Goal: Task Accomplishment & Management: Manage account settings

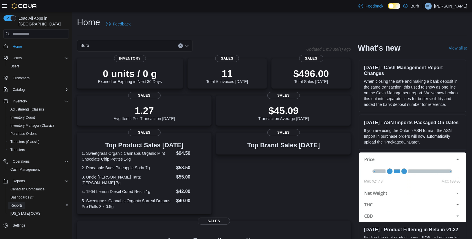
click at [18, 203] on span "Reports" at bounding box center [16, 205] width 12 height 5
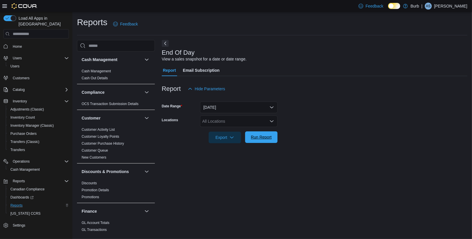
click at [264, 139] on span "Run Report" at bounding box center [261, 137] width 21 height 6
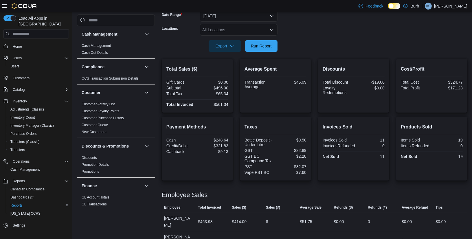
scroll to position [100, 0]
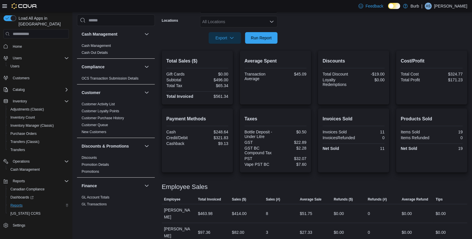
click at [273, 23] on icon "Open list of options" at bounding box center [271, 21] width 5 height 5
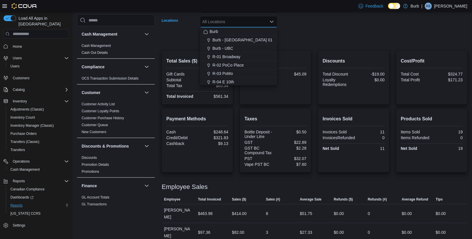
click at [312, 32] on form "Date Range Today Locations All Locations Combo box. Selected. Combo box input. …" at bounding box center [315, 19] width 306 height 49
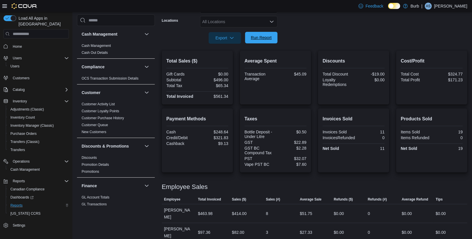
click at [261, 41] on span "Run Report" at bounding box center [261, 38] width 25 height 12
click at [27, 167] on span "Cash Management" at bounding box center [24, 169] width 29 height 5
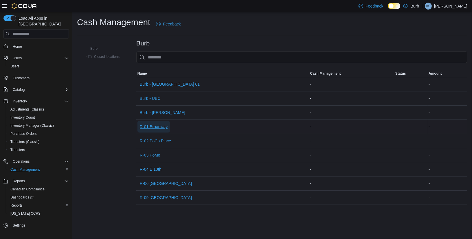
click at [156, 125] on span "R-01 Broadway" at bounding box center [154, 127] width 28 height 6
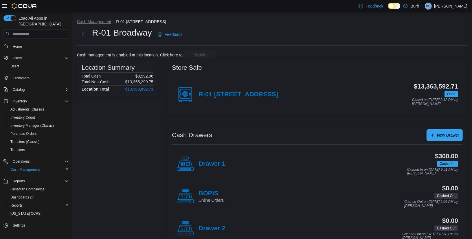
click at [98, 21] on button "Cash Management" at bounding box center [94, 21] width 34 height 5
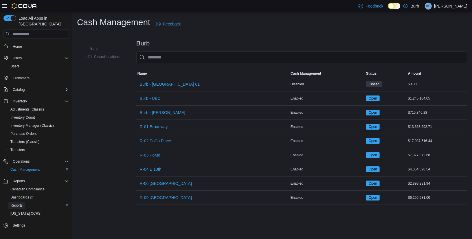
click at [16, 202] on span "Reports" at bounding box center [16, 205] width 12 height 7
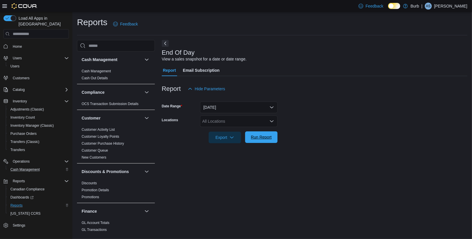
click at [251, 135] on span "Run Report" at bounding box center [261, 137] width 21 height 6
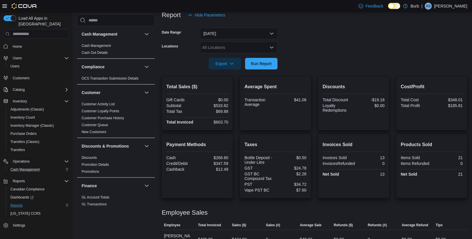
scroll to position [70, 0]
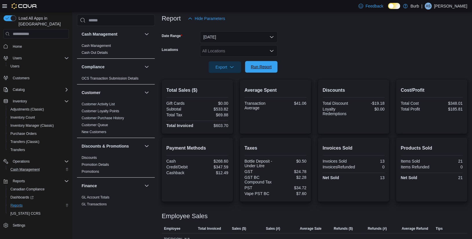
click at [263, 65] on span "Run Report" at bounding box center [261, 67] width 21 height 6
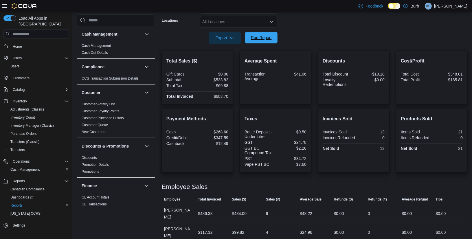
click at [263, 35] on span "Run Report" at bounding box center [261, 38] width 21 height 6
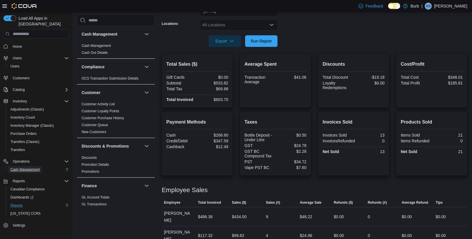
click at [23, 167] on span "Cash Management" at bounding box center [24, 169] width 29 height 5
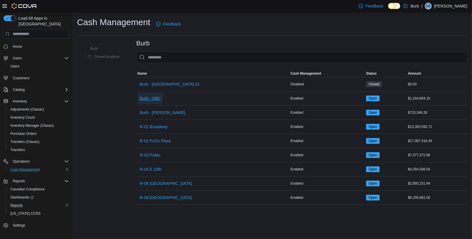
click at [158, 100] on span "Burb - UBC" at bounding box center [150, 98] width 21 height 6
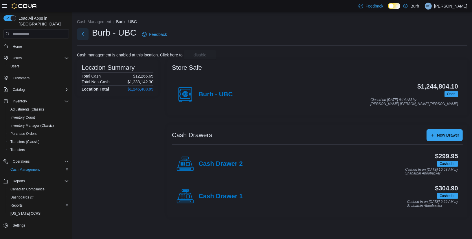
click at [82, 35] on button "Next" at bounding box center [83, 34] width 12 height 12
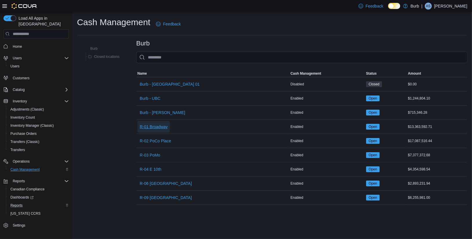
click at [156, 126] on span "R-01 Broadway" at bounding box center [154, 127] width 28 height 6
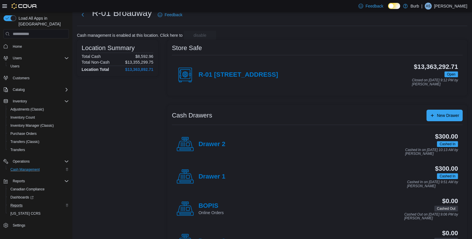
scroll to position [27, 0]
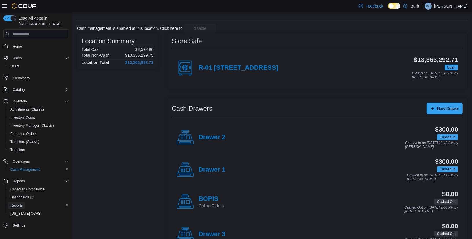
click at [18, 203] on span "Reports" at bounding box center [16, 205] width 12 height 5
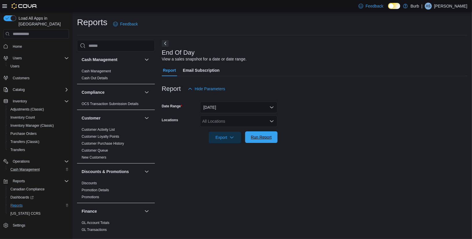
click at [258, 138] on span "Run Report" at bounding box center [261, 137] width 21 height 6
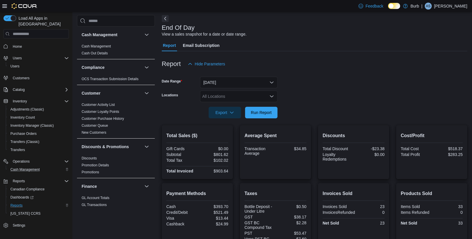
scroll to position [36, 0]
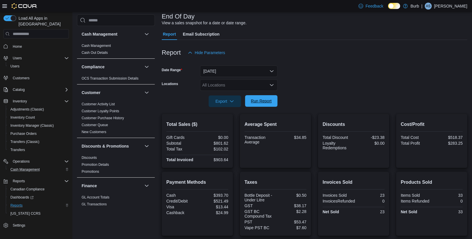
click at [273, 105] on span "Run Report" at bounding box center [261, 101] width 25 height 12
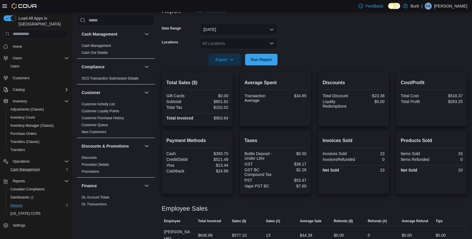
scroll to position [72, 0]
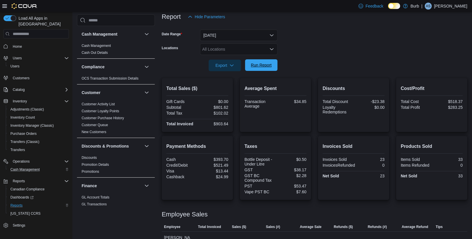
click at [272, 67] on span "Run Report" at bounding box center [261, 65] width 25 height 12
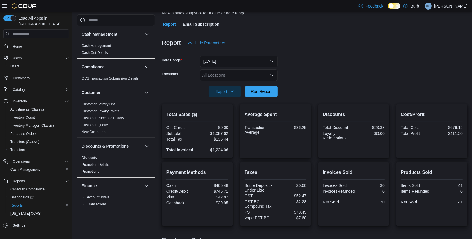
scroll to position [41, 0]
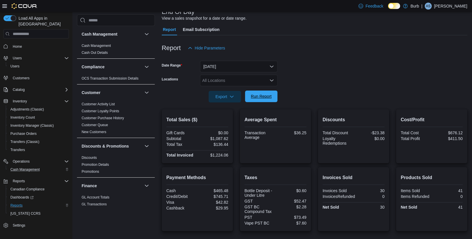
click at [260, 99] on span "Run Report" at bounding box center [261, 96] width 21 height 6
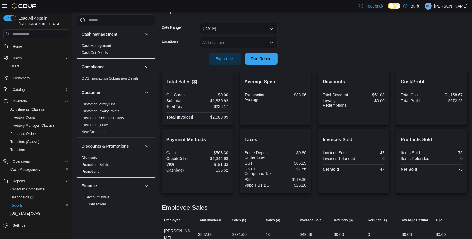
scroll to position [65, 0]
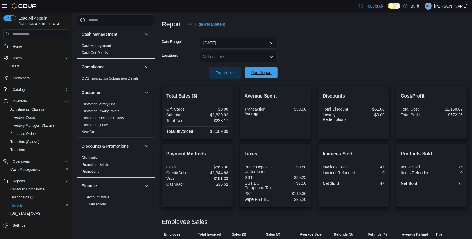
click at [256, 73] on span "Run Report" at bounding box center [261, 73] width 21 height 6
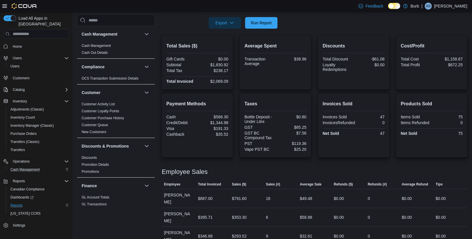
scroll to position [70, 0]
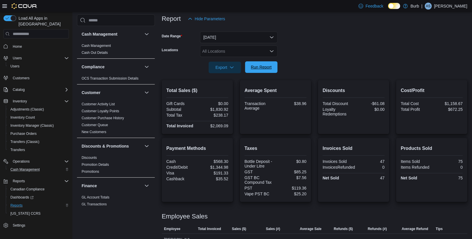
click at [266, 69] on span "Run Report" at bounding box center [261, 67] width 21 height 6
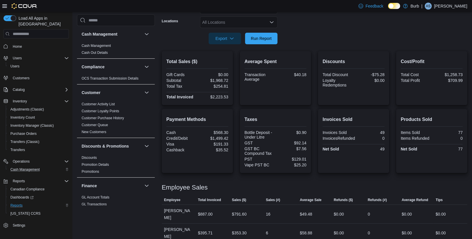
scroll to position [103, 0]
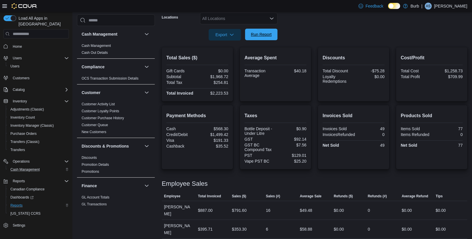
click at [264, 35] on span "Run Report" at bounding box center [261, 35] width 21 height 6
click at [263, 32] on span "Run Report" at bounding box center [261, 35] width 21 height 6
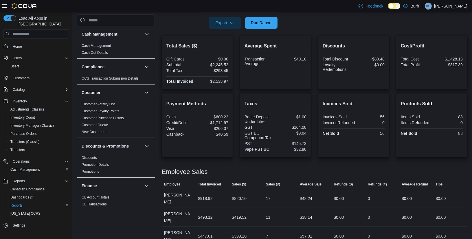
scroll to position [87, 0]
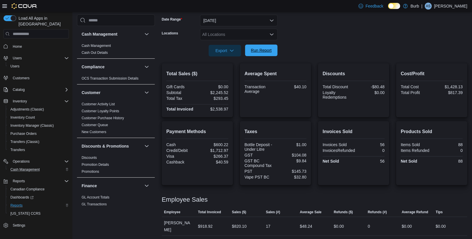
click at [264, 49] on span "Run Report" at bounding box center [261, 50] width 21 height 6
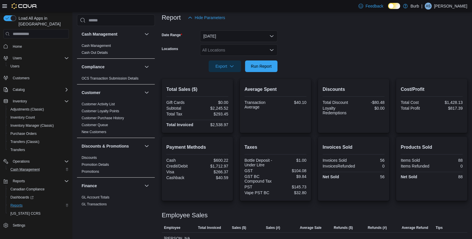
scroll to position [67, 0]
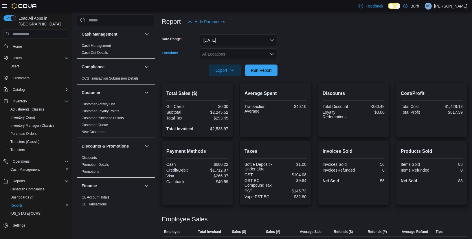
click at [271, 49] on div "All Locations" at bounding box center [239, 54] width 78 height 12
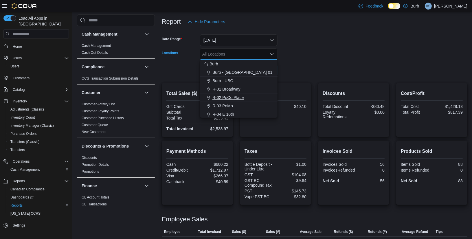
click at [231, 101] on button "R-02 PoCo Place" at bounding box center [239, 97] width 78 height 8
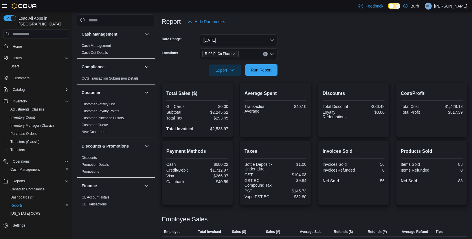
drag, startPoint x: 310, startPoint y: 73, endPoint x: 273, endPoint y: 71, distance: 36.8
click at [299, 72] on form "Date Range [DATE] Locations R-02 PoCo Place Export Run Report" at bounding box center [315, 51] width 306 height 49
click at [268, 71] on span "Run Report" at bounding box center [261, 70] width 21 height 6
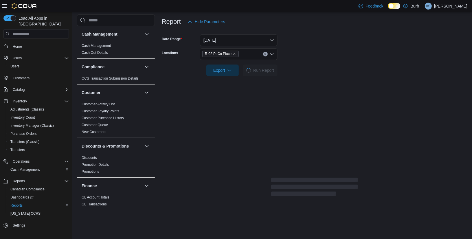
scroll to position [65, 0]
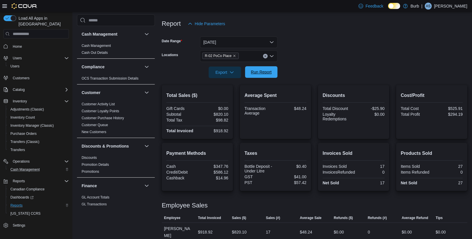
click at [259, 75] on span "Run Report" at bounding box center [261, 72] width 25 height 12
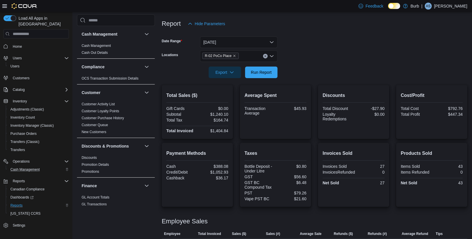
scroll to position [81, 0]
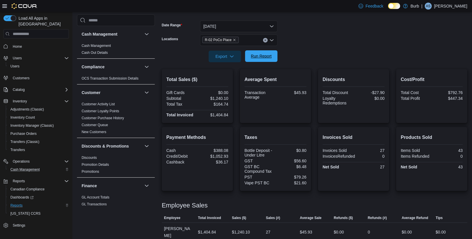
click at [264, 55] on span "Run Report" at bounding box center [261, 56] width 21 height 6
click at [93, 156] on link "Discounts" at bounding box center [89, 158] width 15 height 4
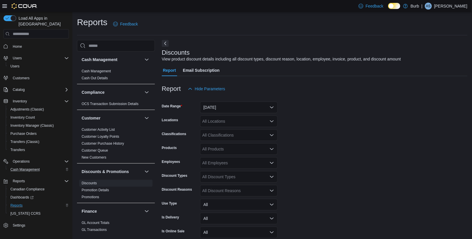
scroll to position [13, 0]
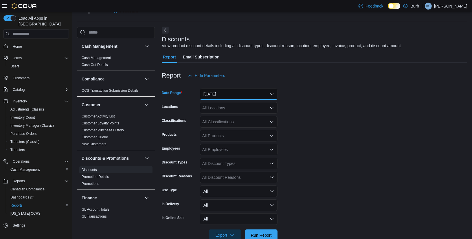
click at [268, 96] on button "Yesterday" at bounding box center [239, 94] width 78 height 12
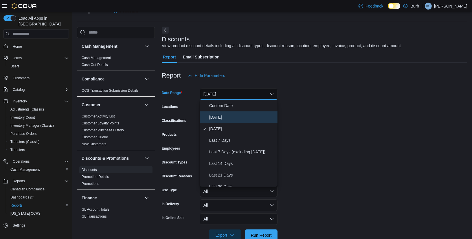
click at [238, 114] on span "[DATE]" at bounding box center [242, 117] width 66 height 7
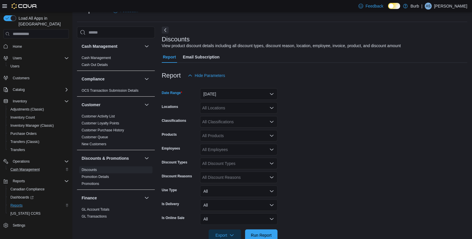
click at [241, 106] on div "All Locations" at bounding box center [239, 108] width 78 height 12
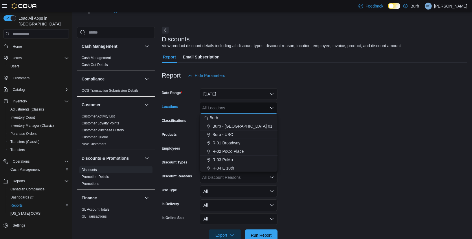
click at [229, 154] on span "R-02 PoCo Place" at bounding box center [227, 151] width 31 height 6
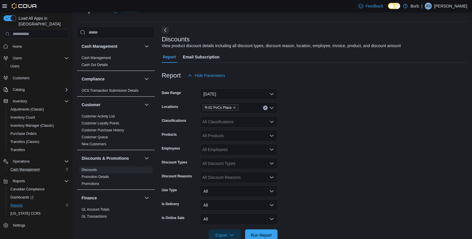
click at [299, 197] on form "Date Range Today Locations R-02 PoCo Place Classifications All Classifications …" at bounding box center [315, 161] width 306 height 160
click at [268, 232] on span "Run Report" at bounding box center [261, 235] width 21 height 6
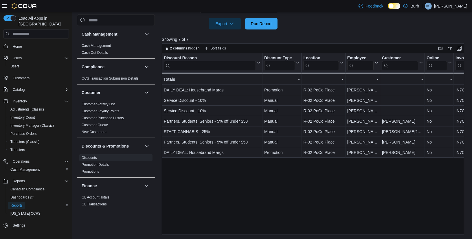
click at [17, 203] on span "Reports" at bounding box center [16, 205] width 12 height 5
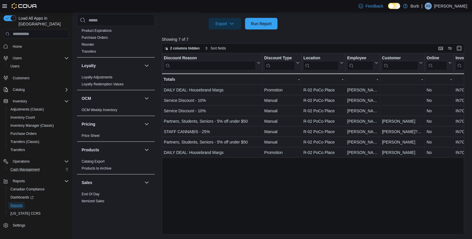
scroll to position [377, 0]
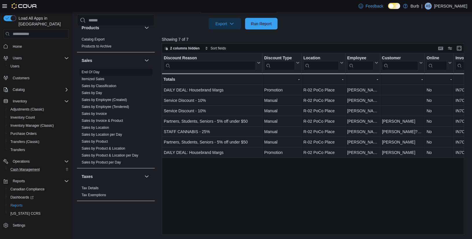
click at [90, 70] on link "End Of Day" at bounding box center [91, 72] width 18 height 4
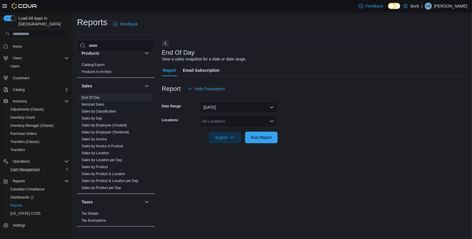
click at [266, 119] on div "All Locations" at bounding box center [239, 121] width 78 height 12
click at [302, 153] on div "End Of Day View a sales snapshot for a date or date range. Report Email Subscri…" at bounding box center [315, 135] width 306 height 191
click at [270, 133] on span "Run Report" at bounding box center [261, 137] width 25 height 12
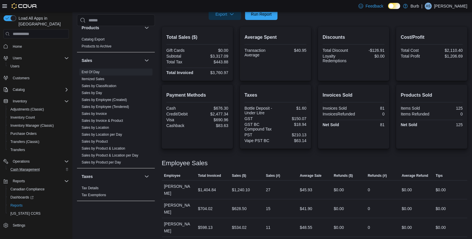
scroll to position [108, 0]
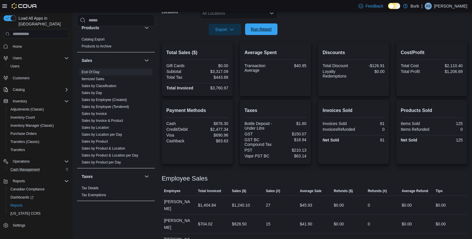
click at [264, 33] on span "Run Report" at bounding box center [261, 29] width 25 height 12
click at [262, 30] on span "Run Report" at bounding box center [261, 29] width 21 height 6
click at [264, 25] on span "Run Report" at bounding box center [261, 29] width 25 height 12
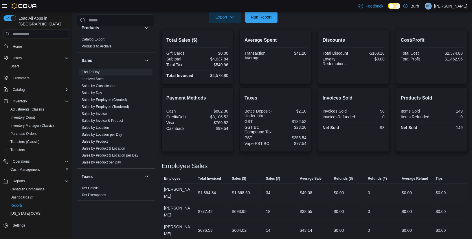
scroll to position [88, 0]
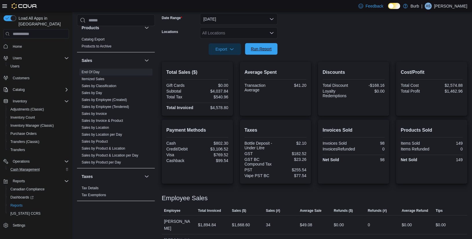
click at [263, 50] on span "Run Report" at bounding box center [261, 49] width 21 height 6
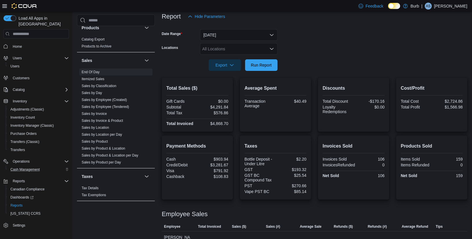
scroll to position [71, 0]
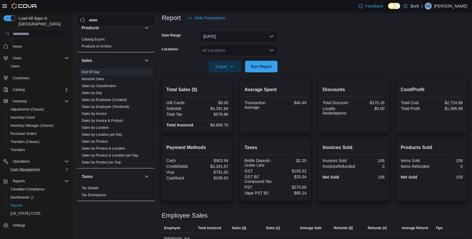
click at [235, 52] on div "All Locations" at bounding box center [239, 51] width 78 height 12
click at [295, 49] on form "Date Range Today Locations All Locations Export Run Report" at bounding box center [315, 48] width 306 height 49
click at [264, 66] on span "Run Report" at bounding box center [261, 66] width 21 height 6
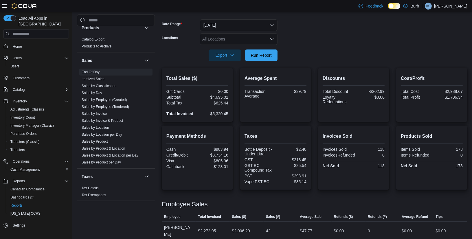
scroll to position [67, 0]
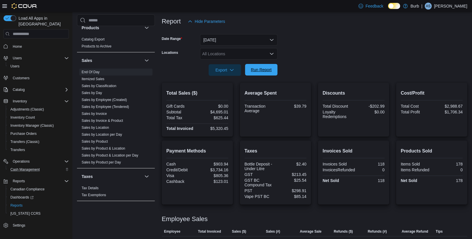
click at [258, 69] on span "Run Report" at bounding box center [261, 70] width 21 height 6
click at [254, 68] on span "Run Report" at bounding box center [261, 70] width 21 height 6
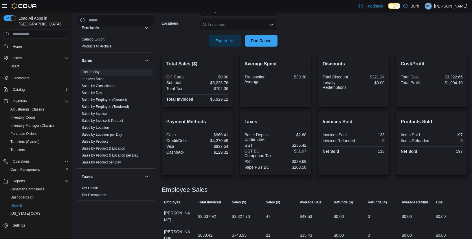
scroll to position [91, 0]
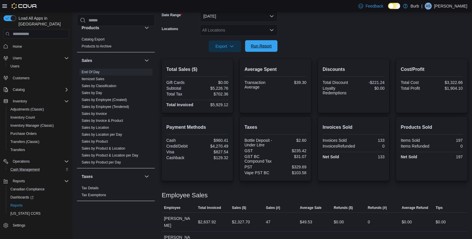
click at [266, 46] on span "Run Report" at bounding box center [261, 46] width 21 height 6
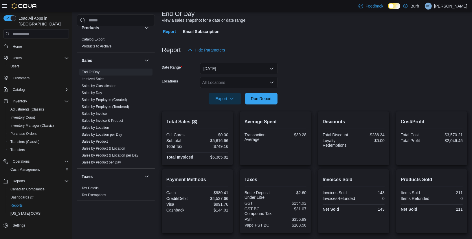
scroll to position [31, 0]
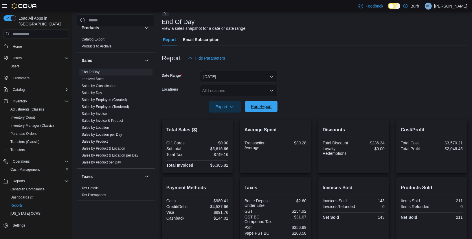
click at [261, 103] on span "Run Report" at bounding box center [261, 107] width 25 height 12
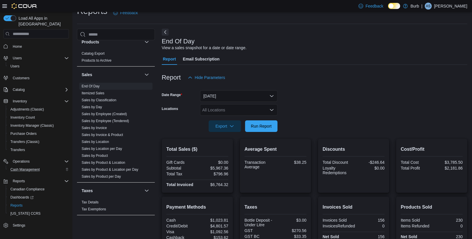
scroll to position [4, 0]
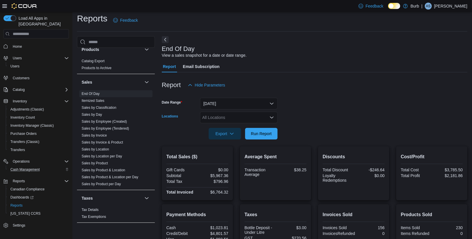
click at [268, 118] on div "All Locations" at bounding box center [239, 118] width 78 height 12
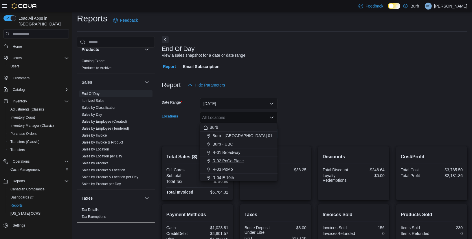
click at [229, 161] on span "R-02 PoCo Place" at bounding box center [227, 161] width 31 height 6
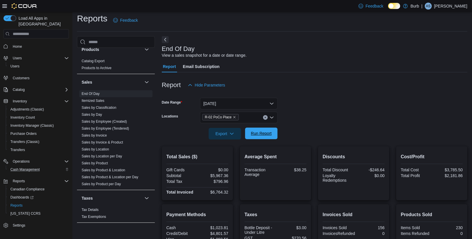
drag, startPoint x: 308, startPoint y: 151, endPoint x: 267, endPoint y: 133, distance: 44.6
click at [307, 150] on div "Average Spent Transaction Average $38.25" at bounding box center [275, 173] width 71 height 54
click at [266, 133] on span "Run Report" at bounding box center [261, 133] width 21 height 6
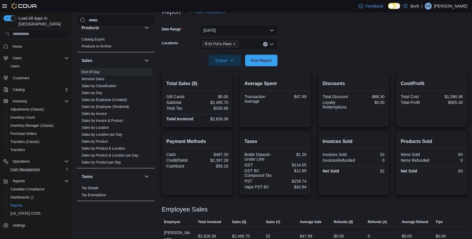
scroll to position [81, 0]
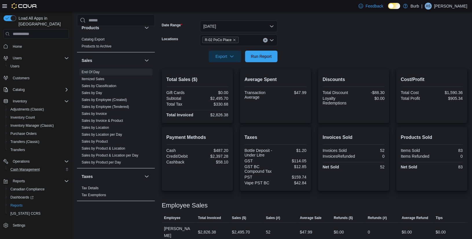
click at [264, 39] on icon "Clear input" at bounding box center [265, 40] width 2 height 2
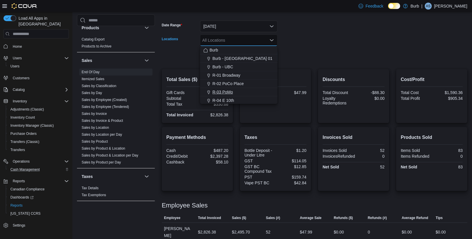
click at [227, 93] on span "R-03 PoMo" at bounding box center [222, 92] width 21 height 6
click at [337, 48] on div at bounding box center [315, 48] width 306 height 5
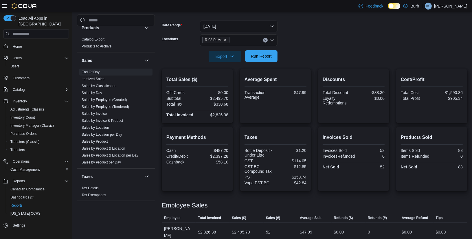
click at [266, 55] on span "Run Report" at bounding box center [261, 56] width 21 height 6
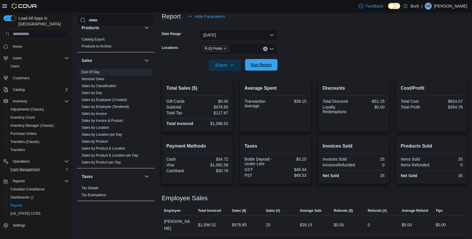
scroll to position [65, 0]
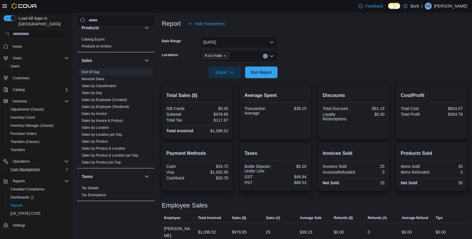
click at [265, 56] on icon "Clear input" at bounding box center [264, 56] width 1 height 1
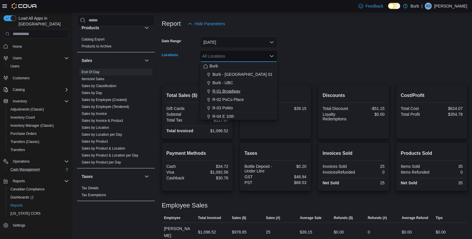
click at [236, 90] on span "R-01 Broadway" at bounding box center [226, 91] width 28 height 6
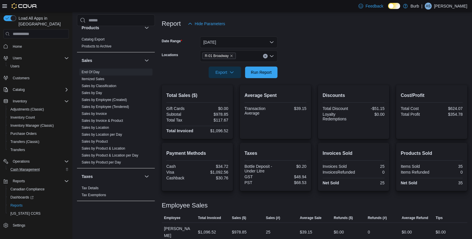
click at [308, 69] on form "Date Range Today Locations R-01 Broadway Export Run Report" at bounding box center [315, 54] width 306 height 49
click at [256, 73] on span "Run Report" at bounding box center [261, 72] width 21 height 6
click at [265, 55] on icon "Clear input" at bounding box center [265, 56] width 2 height 2
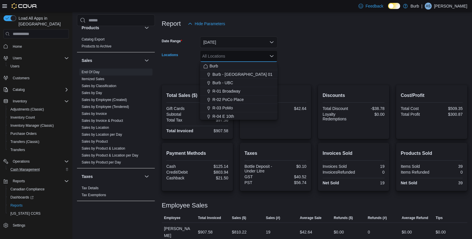
click at [299, 56] on form "Date Range Today Locations All Locations Combo box. Selected. Combo box input. …" at bounding box center [315, 54] width 306 height 49
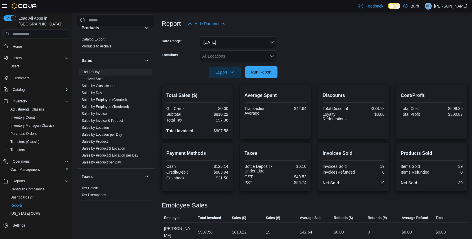
click at [271, 76] on span "Run Report" at bounding box center [261, 72] width 25 height 12
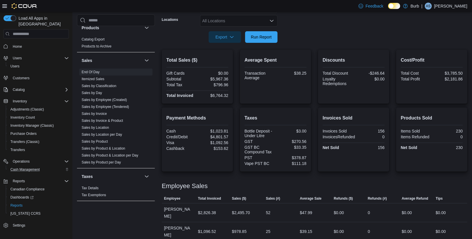
scroll to position [102, 0]
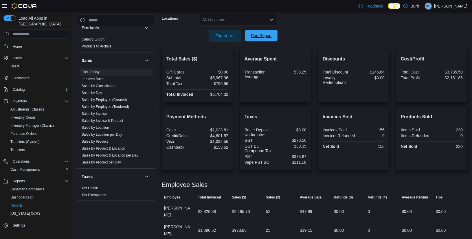
click at [257, 39] on span "Run Report" at bounding box center [261, 36] width 25 height 12
click at [260, 33] on span "Run Report" at bounding box center [261, 36] width 21 height 6
click at [251, 41] on span "Run Report" at bounding box center [261, 36] width 25 height 12
click at [262, 37] on span "Run Report" at bounding box center [261, 36] width 21 height 6
click at [19, 148] on span "Transfers" at bounding box center [17, 150] width 14 height 5
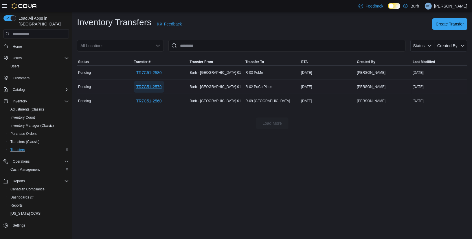
click at [152, 82] on span "TR7C51-2579" at bounding box center [148, 87] width 25 height 12
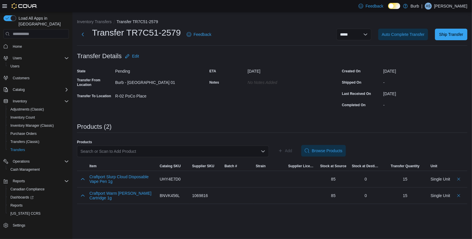
click at [273, 113] on div "**********" at bounding box center [272, 111] width 390 height 185
click at [451, 34] on span "Ship Transfer" at bounding box center [451, 34] width 24 height 6
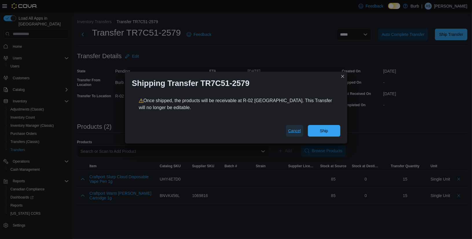
click at [294, 135] on span "Cancel" at bounding box center [294, 131] width 13 height 12
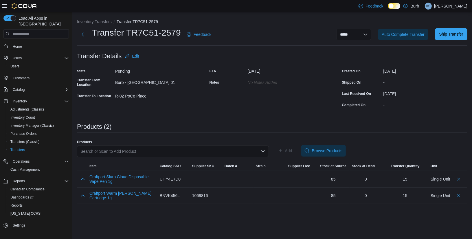
click at [453, 33] on span "Ship Transfer" at bounding box center [451, 34] width 24 height 6
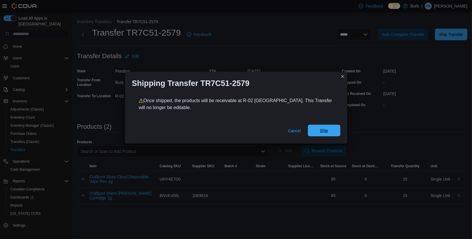
click at [321, 135] on span "Ship" at bounding box center [323, 131] width 25 height 12
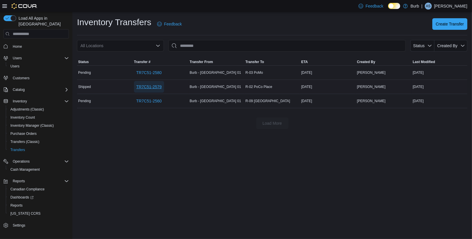
click at [156, 84] on span "TR7C51-2579" at bounding box center [148, 87] width 25 height 6
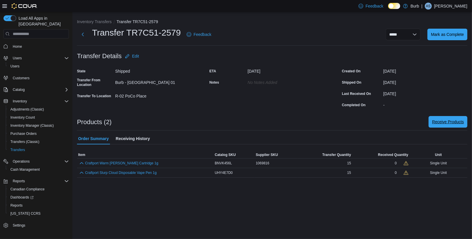
click at [441, 126] on span "Receive Products" at bounding box center [448, 122] width 32 height 12
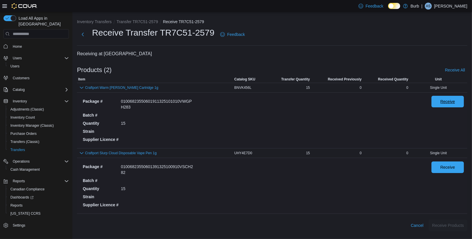
click at [437, 100] on span "Receive" at bounding box center [447, 102] width 25 height 12
click at [441, 173] on div "Receive" at bounding box center [447, 185] width 32 height 49
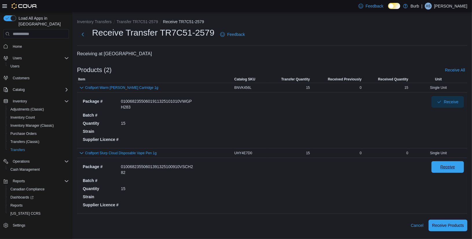
click at [441, 171] on span "Receive" at bounding box center [447, 167] width 25 height 12
click at [440, 225] on span "Receive Products" at bounding box center [448, 225] width 32 height 6
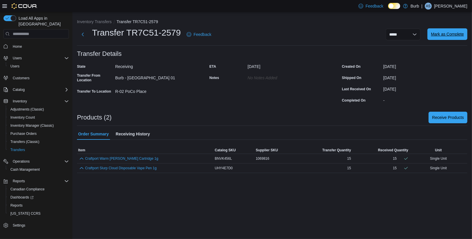
click at [445, 40] on span "Mark as Complete" at bounding box center [447, 34] width 33 height 12
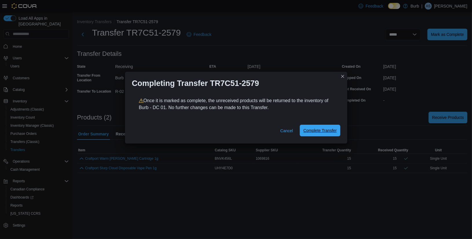
click at [323, 129] on span "Complete Transfer" at bounding box center [319, 131] width 33 height 6
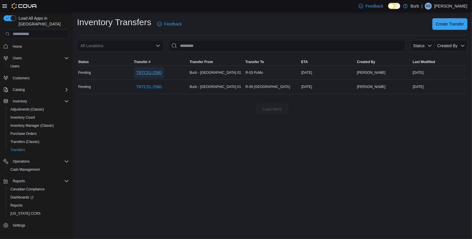
click at [149, 71] on span "TR7C51-2580" at bounding box center [148, 73] width 25 height 6
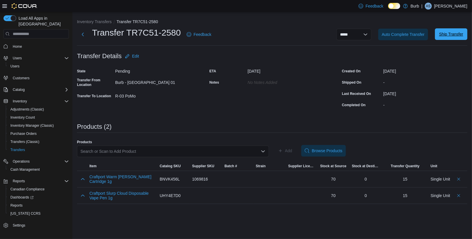
click at [448, 36] on span "Ship Transfer" at bounding box center [451, 34] width 24 height 6
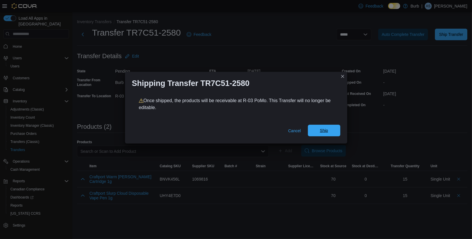
click at [329, 128] on span "Ship" at bounding box center [323, 131] width 25 height 12
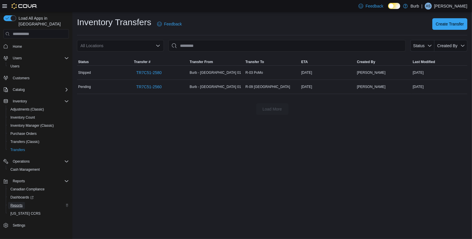
click at [18, 203] on span "Reports" at bounding box center [16, 205] width 12 height 5
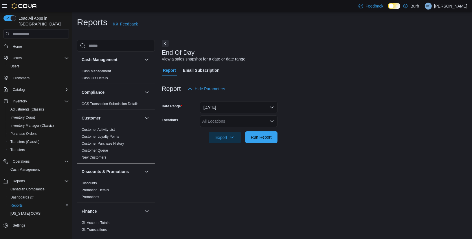
click at [262, 142] on span "Run Report" at bounding box center [261, 137] width 25 height 12
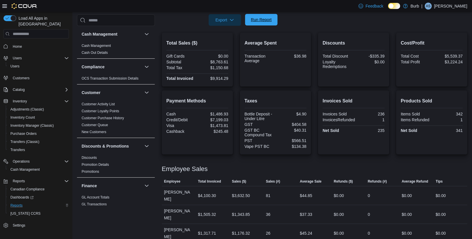
scroll to position [121, 0]
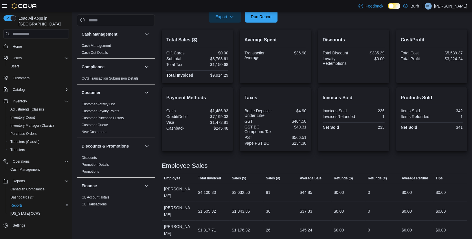
click at [259, 112] on div "Bottle Deposit - Under Litre" at bounding box center [259, 112] width 30 height 9
click at [262, 19] on span "Run Report" at bounding box center [261, 17] width 21 height 6
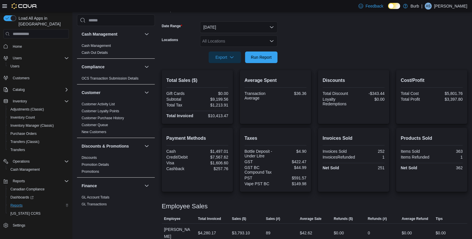
scroll to position [56, 0]
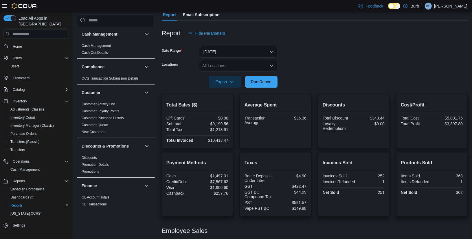
click at [268, 62] on div "All Locations" at bounding box center [239, 66] width 78 height 12
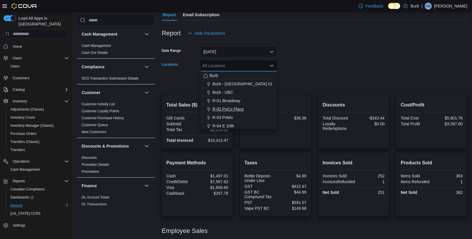
click at [236, 109] on span "R-02 PoCo Place" at bounding box center [227, 109] width 31 height 6
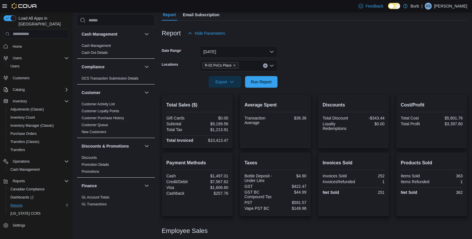
click at [297, 87] on form "Date Range [DATE] Locations R-02 PoCo Place Export Run Report" at bounding box center [315, 63] width 306 height 49
click at [271, 85] on span "Run Report" at bounding box center [261, 82] width 25 height 12
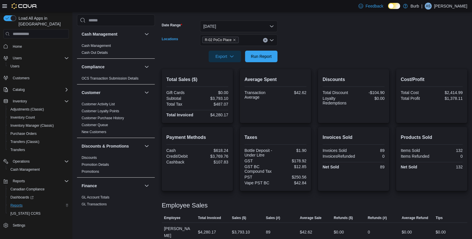
click at [265, 39] on icon "Clear input" at bounding box center [265, 40] width 2 height 2
click at [306, 49] on div at bounding box center [315, 48] width 306 height 5
click at [264, 54] on span "Run Report" at bounding box center [261, 56] width 25 height 12
click at [267, 52] on span "Run Report" at bounding box center [261, 56] width 25 height 12
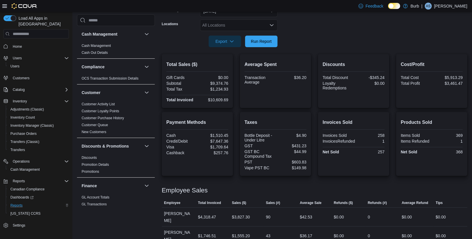
scroll to position [78, 0]
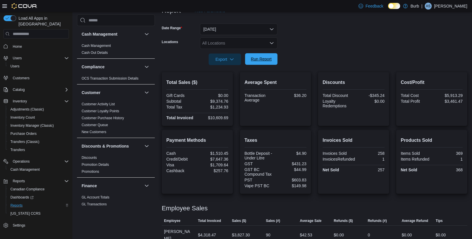
click at [258, 61] on span "Run Report" at bounding box center [261, 59] width 21 height 6
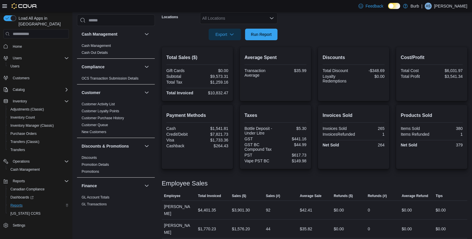
scroll to position [99, 0]
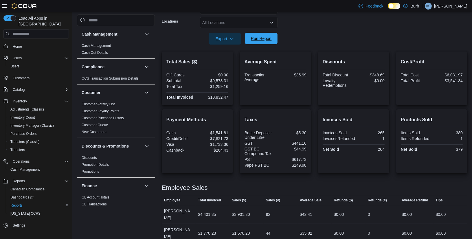
click at [270, 39] on span "Run Report" at bounding box center [261, 39] width 21 height 6
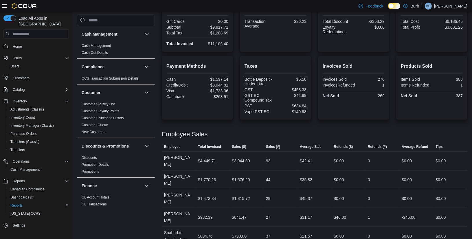
scroll to position [151, 0]
